Goal: Transaction & Acquisition: Purchase product/service

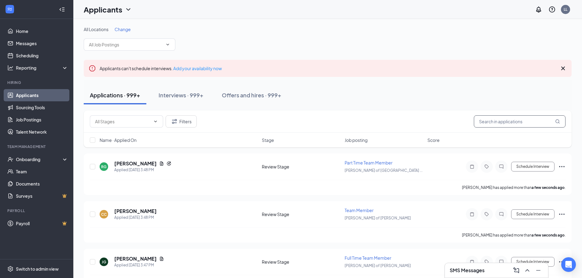
click at [508, 122] on input "text" at bounding box center [520, 121] width 92 height 12
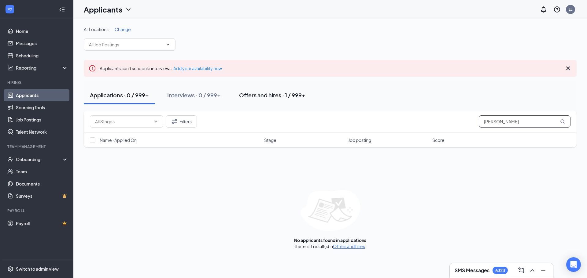
type input "reigler"
click at [291, 98] on div "Offers and hires · 1 / 999+" at bounding box center [272, 95] width 66 height 8
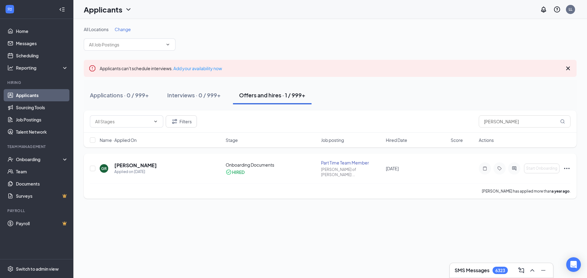
click at [566, 168] on icon "Ellipses" at bounding box center [566, 168] width 5 height 1
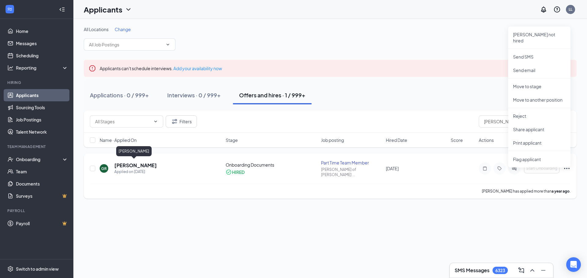
click at [121, 162] on h5 "[PERSON_NAME]" at bounding box center [135, 165] width 42 height 7
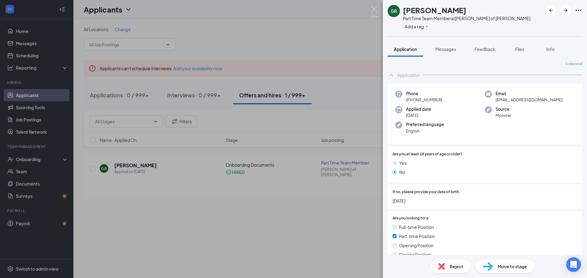
click at [578, 12] on icon "Ellipses" at bounding box center [577, 10] width 7 height 7
click at [552, 25] on link "View full application" at bounding box center [545, 24] width 66 height 6
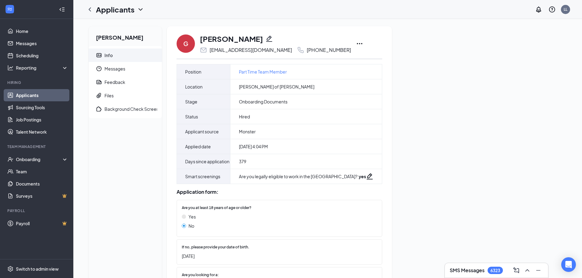
click at [356, 43] on icon "Ellipses" at bounding box center [359, 43] width 7 height 7
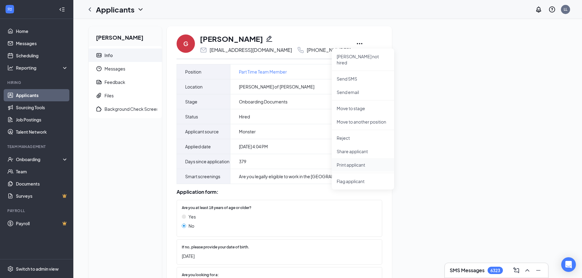
click at [361, 162] on p "Print applicant" at bounding box center [363, 165] width 53 height 6
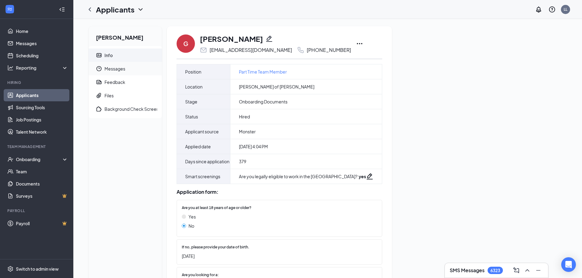
click at [119, 71] on span "Messages" at bounding box center [130, 68] width 53 height 13
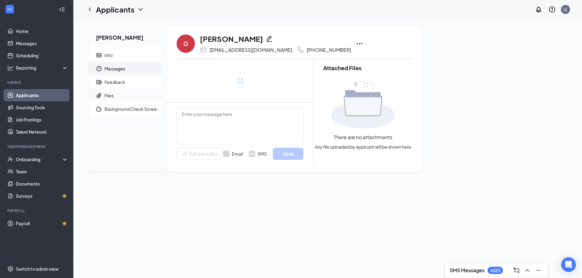
click at [119, 98] on span "Files" at bounding box center [130, 95] width 53 height 13
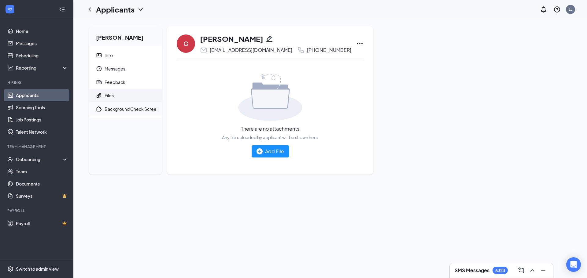
click at [123, 112] on span "Background Check Screening" at bounding box center [130, 108] width 53 height 13
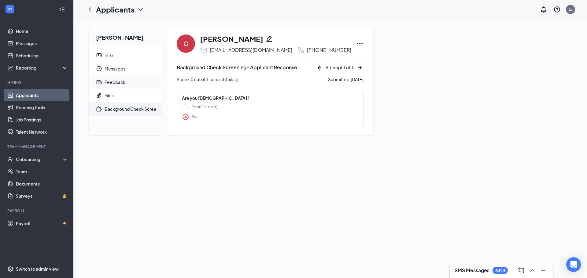
click at [121, 82] on div "Feedback" at bounding box center [114, 82] width 21 height 6
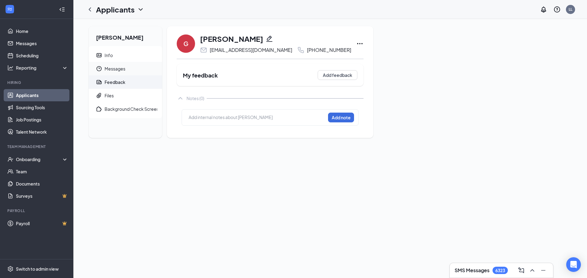
click at [120, 71] on span "Messages" at bounding box center [130, 68] width 53 height 13
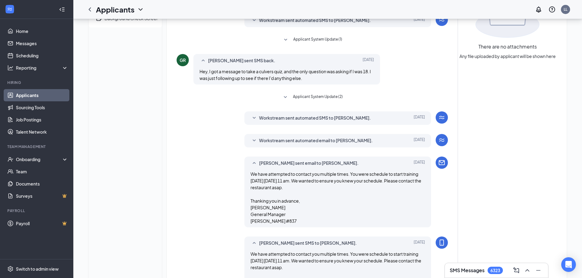
scroll to position [56, 0]
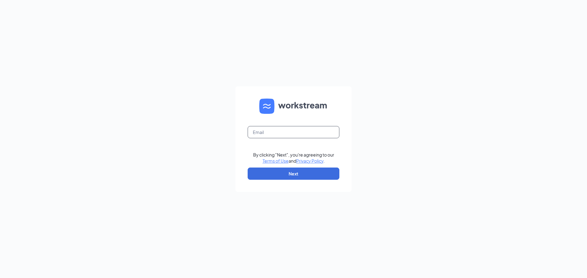
click at [281, 128] on input "text" at bounding box center [293, 132] width 92 height 12
type input "laurenlevey@bleedblue.net"
click at [297, 171] on button "Next" at bounding box center [293, 174] width 92 height 12
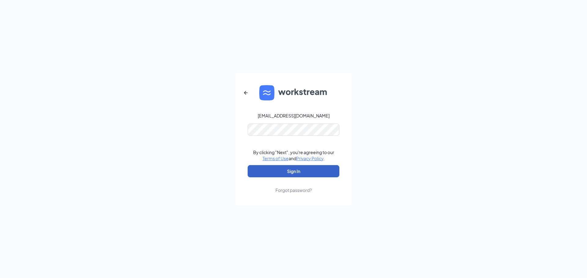
click at [302, 172] on button "Sign In" at bounding box center [293, 171] width 92 height 12
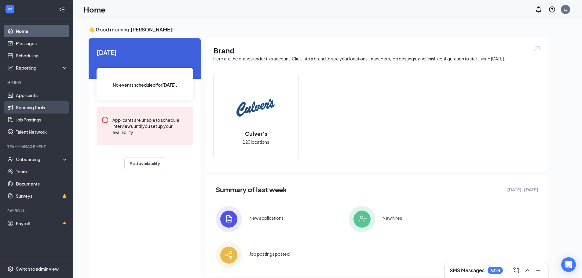
click at [42, 107] on link "Sourcing Tools" at bounding box center [42, 107] width 52 height 12
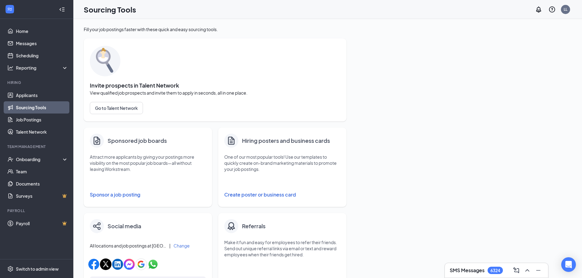
click at [117, 197] on button "Sponsor a job posting" at bounding box center [148, 195] width 116 height 12
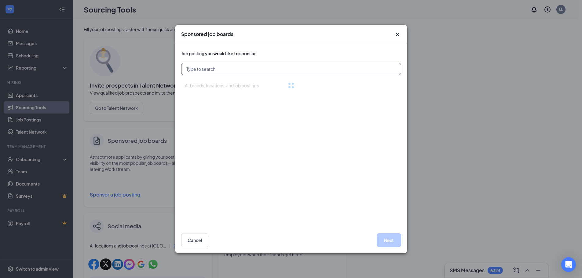
click at [240, 68] on input "text" at bounding box center [291, 69] width 220 height 12
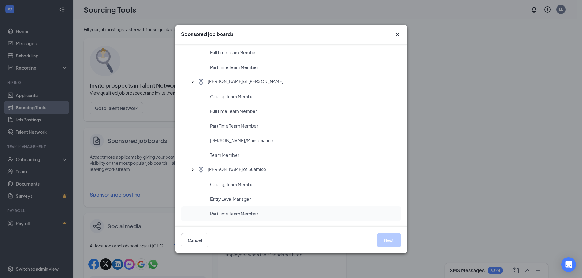
scroll to position [7531, 0]
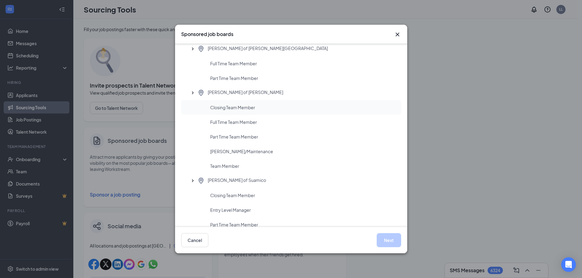
click at [240, 110] on span "Closing Team Member" at bounding box center [232, 107] width 45 height 6
drag, startPoint x: 387, startPoint y: 241, endPoint x: 384, endPoint y: 240, distance: 3.5
click at [387, 241] on button "Next" at bounding box center [389, 240] width 24 height 14
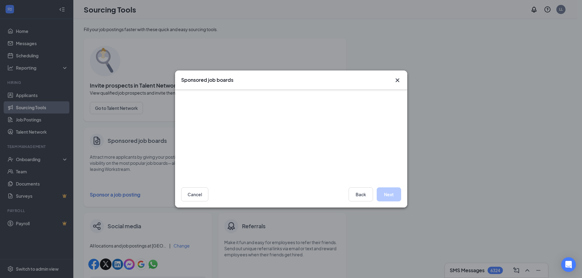
scroll to position [53, 0]
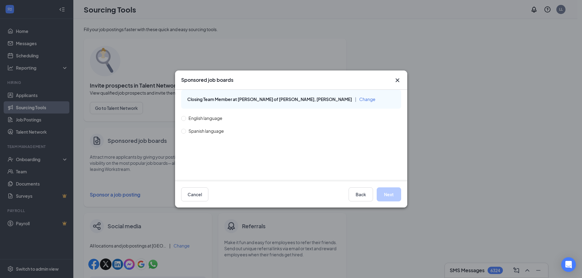
click at [208, 120] on span "English language" at bounding box center [205, 118] width 39 height 7
click at [185, 120] on input "English language" at bounding box center [183, 118] width 4 height 4
radio input "true"
click at [401, 195] on div "Cancel Back Next" at bounding box center [291, 194] width 232 height 26
click at [397, 195] on button "Next" at bounding box center [389, 195] width 24 height 14
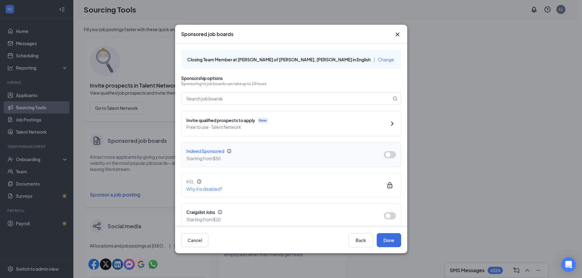
click at [387, 158] on button "button" at bounding box center [390, 154] width 12 height 7
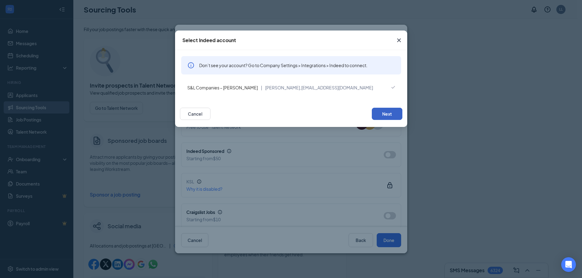
click at [390, 119] on button "Next" at bounding box center [387, 114] width 31 height 12
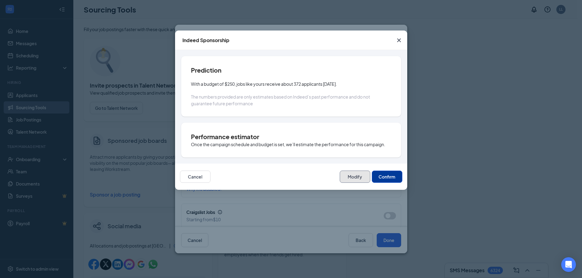
click at [360, 180] on button "Modify" at bounding box center [355, 177] width 31 height 12
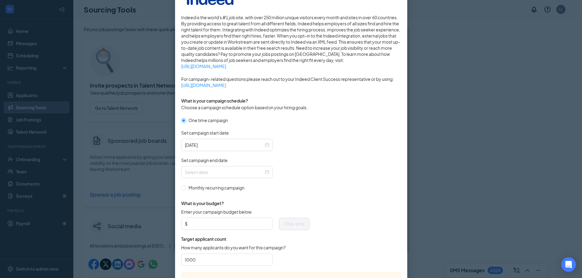
scroll to position [92, 0]
click at [262, 175] on div at bounding box center [227, 172] width 84 height 7
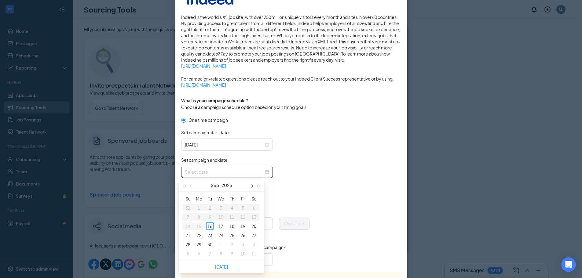
click at [252, 189] on button "button" at bounding box center [251, 185] width 7 height 12
type input "2025-10-16"
click at [233, 226] on div "16" at bounding box center [231, 226] width 7 height 7
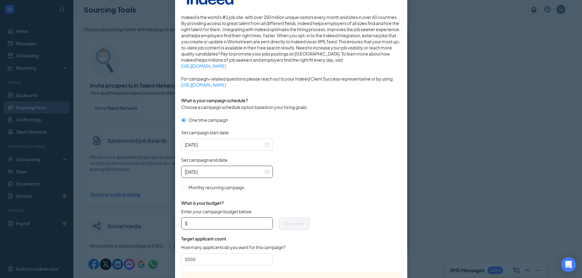
click at [233, 226] on input "Enter your campaign budget below." at bounding box center [229, 223] width 80 height 9
type input "199.00"
drag, startPoint x: 203, startPoint y: 256, endPoint x: 157, endPoint y: 255, distance: 45.6
click at [157, 255] on div "Publish to Indeed Sponsorship Sponsoring under account: S&L Companies – Culver’…" at bounding box center [291, 139] width 582 height 278
type input "50"
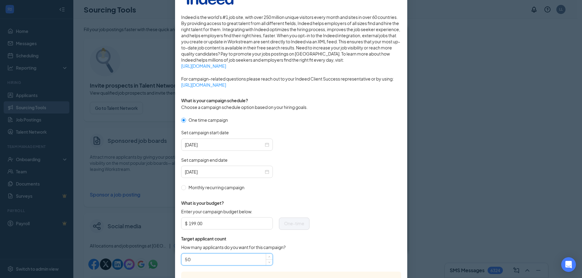
click at [325, 259] on form "One time campaign Set campaign start date 2025-09-16 Set campaign end date 2025…" at bounding box center [291, 194] width 220 height 155
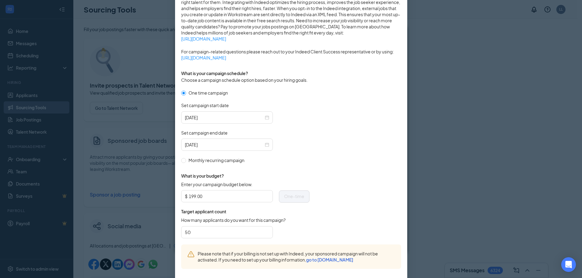
scroll to position [149, 0]
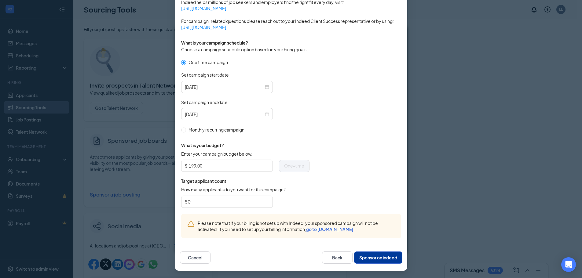
click at [368, 255] on button "Sponsor on indeed" at bounding box center [378, 258] width 48 height 12
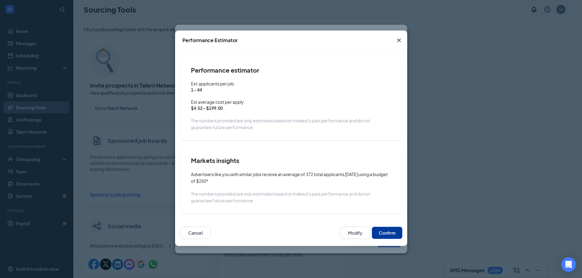
scroll to position [119, 0]
click at [390, 231] on button "Confirm" at bounding box center [387, 233] width 31 height 12
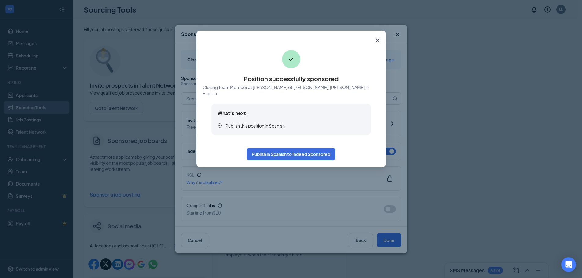
click at [378, 42] on icon "Cross" at bounding box center [377, 40] width 7 height 7
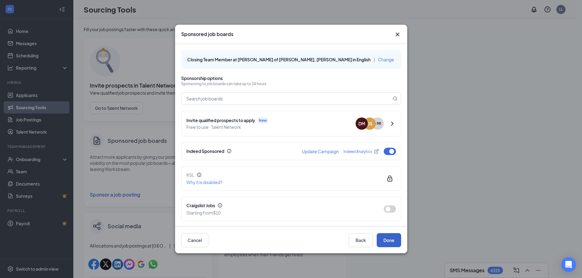
click at [388, 244] on button "Done" at bounding box center [389, 240] width 24 height 14
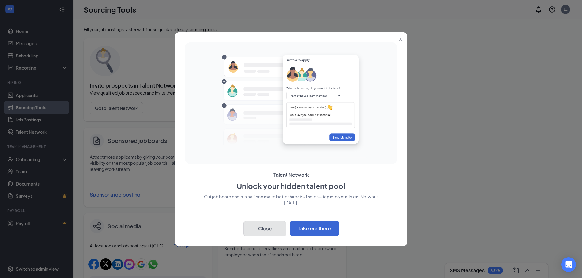
drag, startPoint x: 263, startPoint y: 232, endPoint x: 258, endPoint y: 218, distance: 15.6
click at [262, 231] on button "Close" at bounding box center [265, 228] width 43 height 15
